Goal: Navigation & Orientation: Find specific page/section

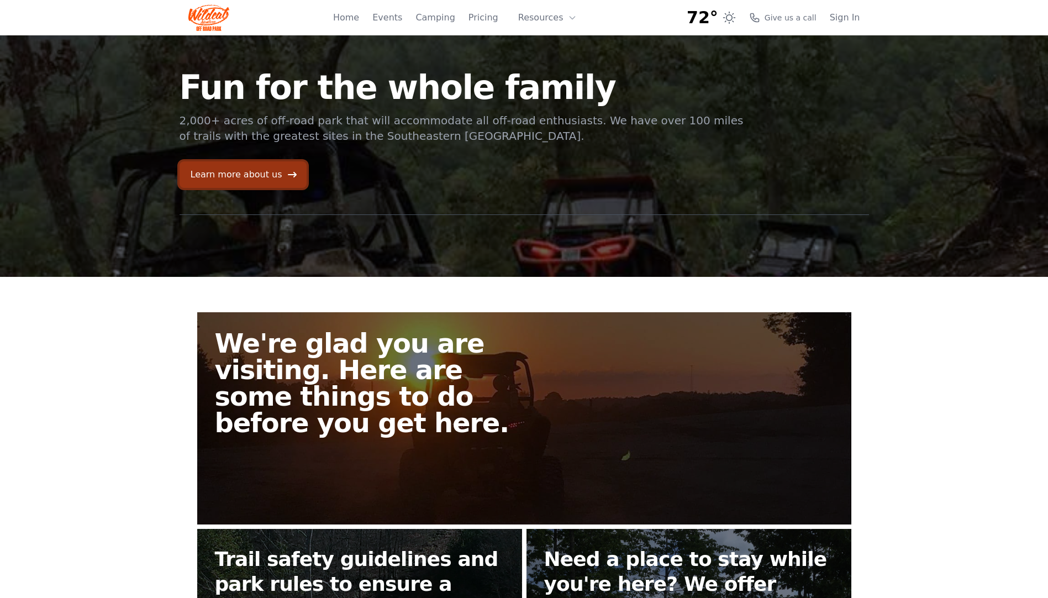
click at [244, 176] on link "Learn more about us" at bounding box center [242, 174] width 127 height 27
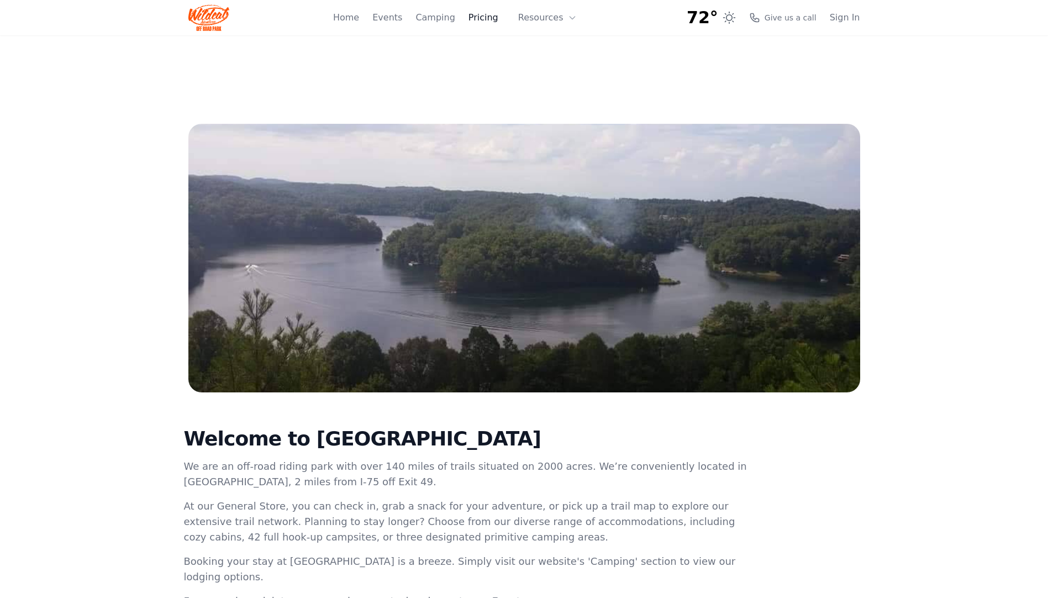
click at [493, 20] on link "Pricing" at bounding box center [483, 17] width 30 height 13
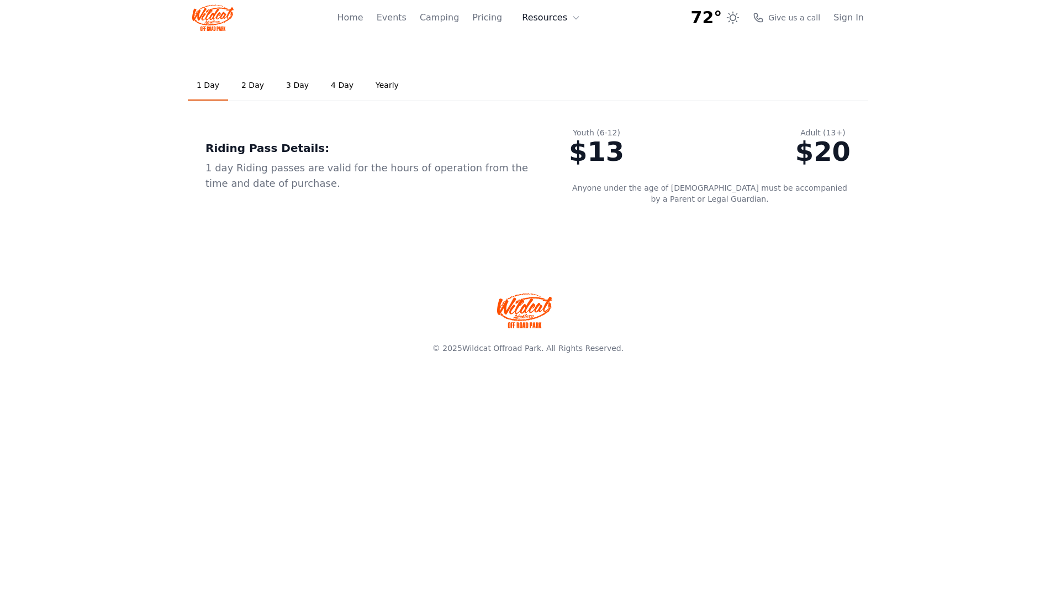
click at [531, 20] on button "Resources" at bounding box center [551, 18] width 72 height 22
click at [557, 72] on link "FAQ" at bounding box center [568, 65] width 106 height 20
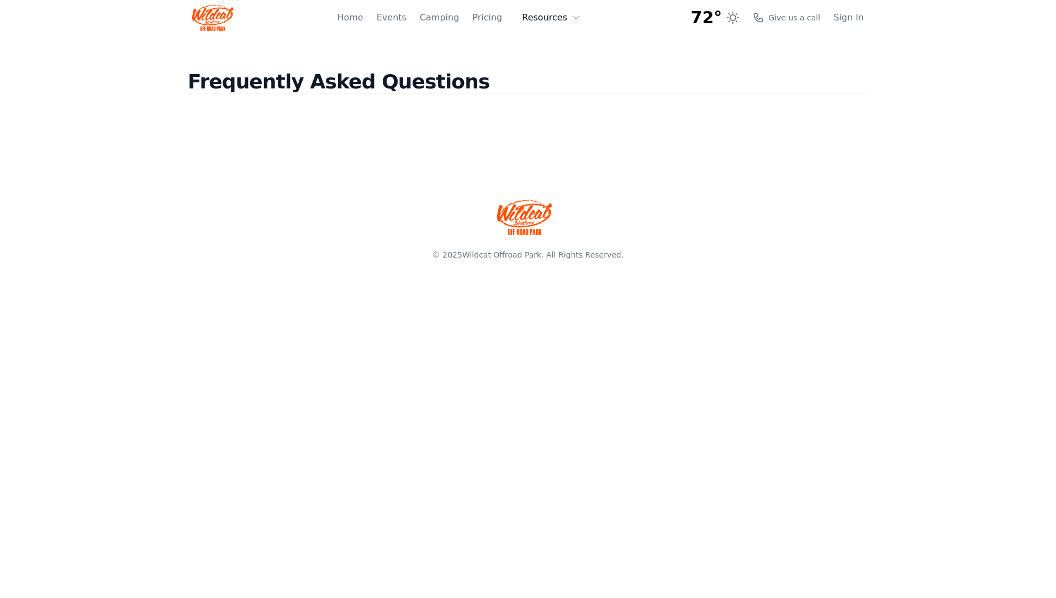
click at [563, 17] on button "Resources" at bounding box center [551, 18] width 72 height 22
click at [566, 43] on link "About" at bounding box center [568, 45] width 106 height 20
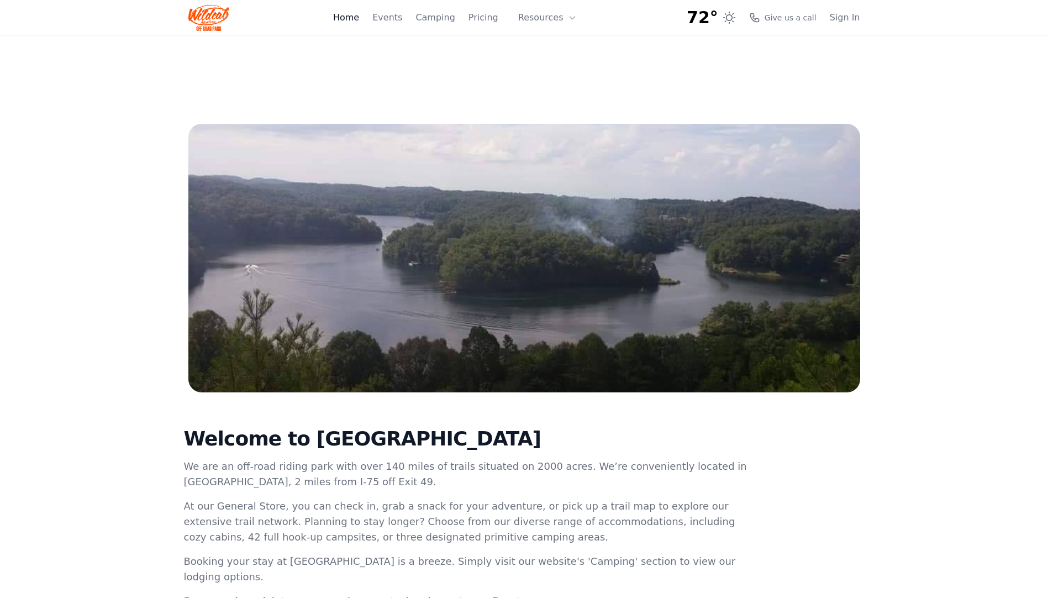
click at [359, 19] on link "Home" at bounding box center [346, 17] width 26 height 13
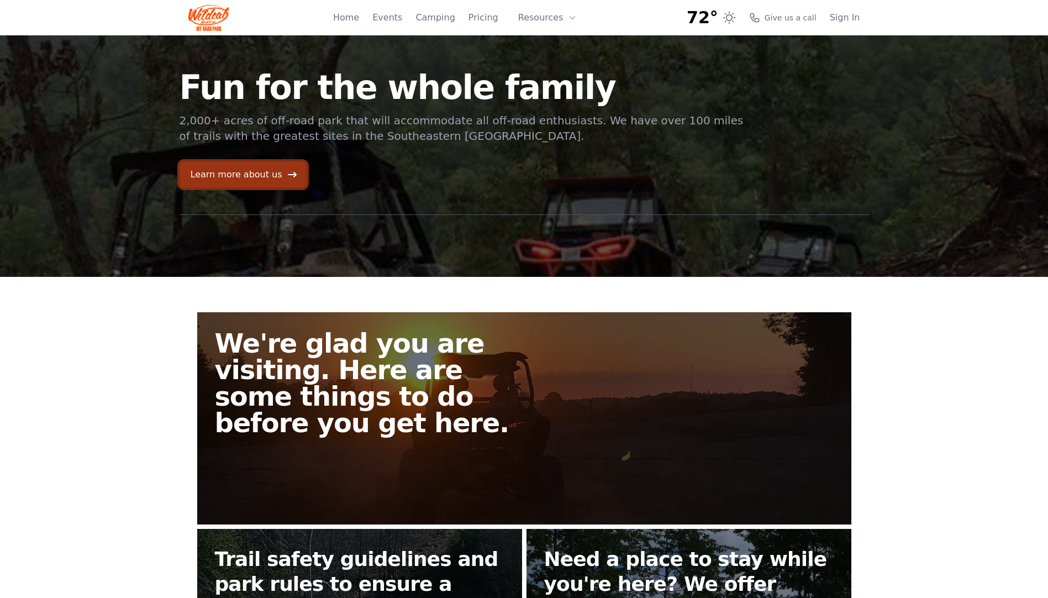
click at [263, 175] on link "Learn more about us" at bounding box center [242, 174] width 127 height 27
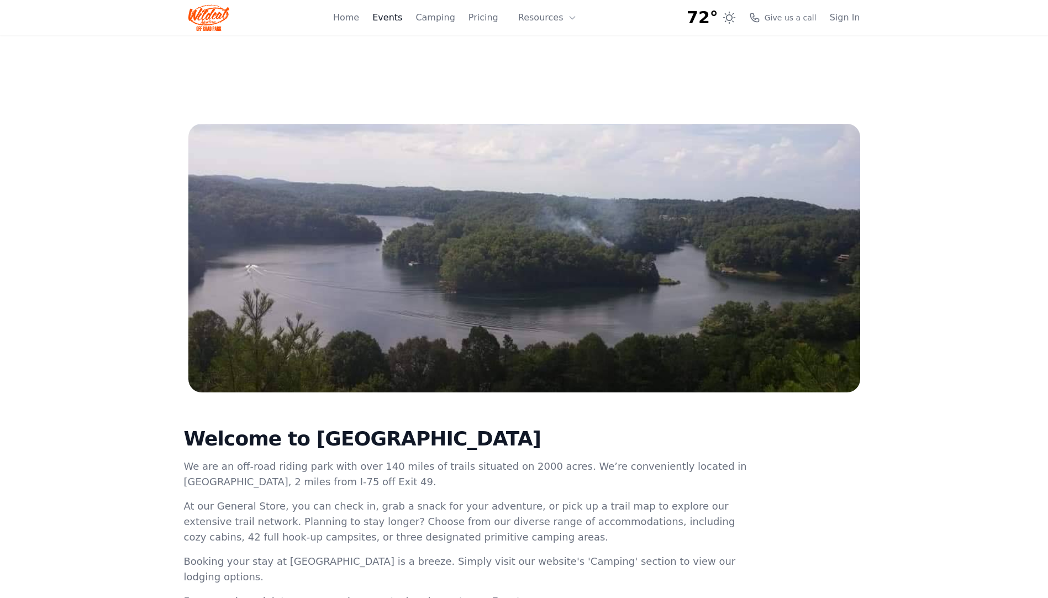
click at [402, 18] on link "Events" at bounding box center [387, 17] width 30 height 13
